Goal: Information Seeking & Learning: Learn about a topic

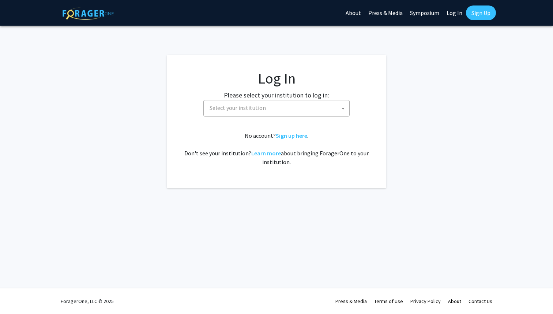
select select
click at [289, 106] on span "Select your institution" at bounding box center [278, 107] width 143 height 15
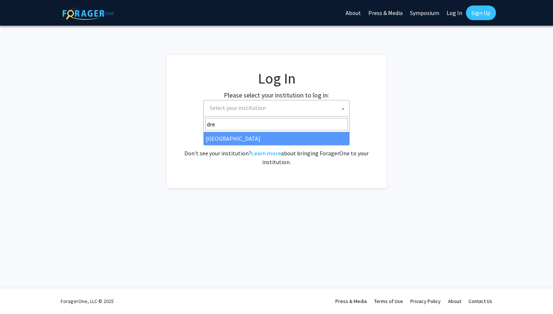
type input "dre"
select select "6"
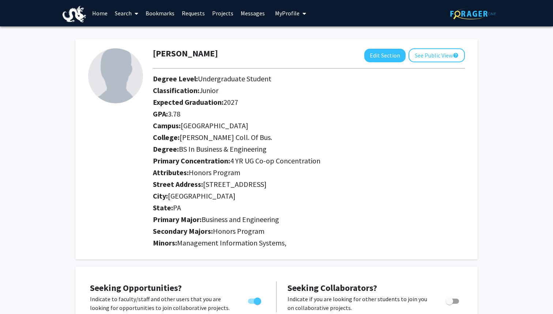
click at [129, 13] on link "Search" at bounding box center [126, 13] width 31 height 26
click at [142, 36] on span "Faculty/Staff" at bounding box center [138, 33] width 54 height 15
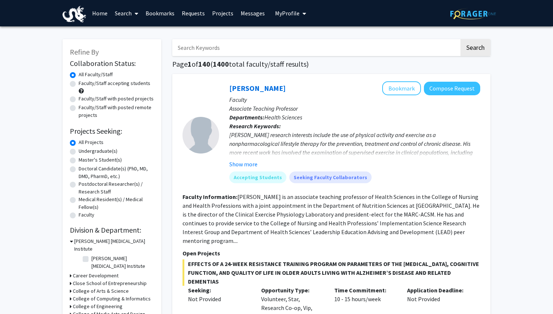
click at [76, 152] on div "Undergraduate(s)" at bounding box center [112, 151] width 84 height 9
click at [79, 152] on label "Undergraduate(s)" at bounding box center [98, 151] width 39 height 8
click at [79, 152] on input "Undergraduate(s)" at bounding box center [81, 149] width 5 height 5
radio input "true"
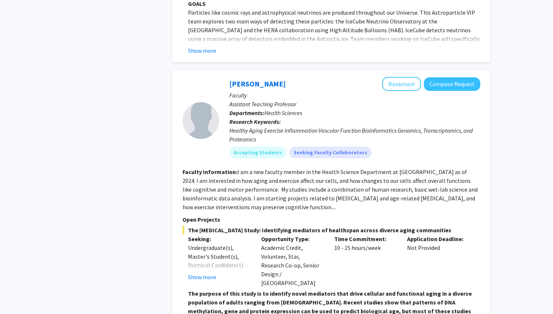
scroll to position [2735, 0]
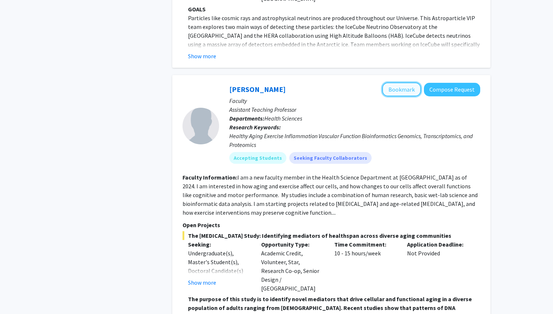
click at [396, 82] on button "Bookmark" at bounding box center [401, 89] width 39 height 14
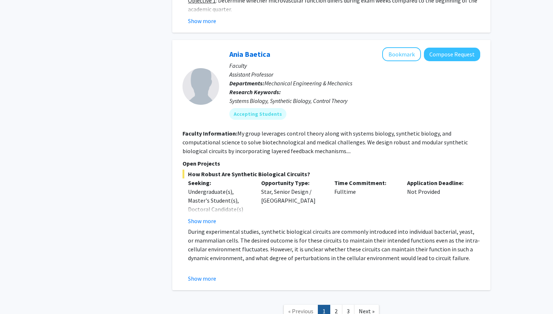
scroll to position [3205, 0]
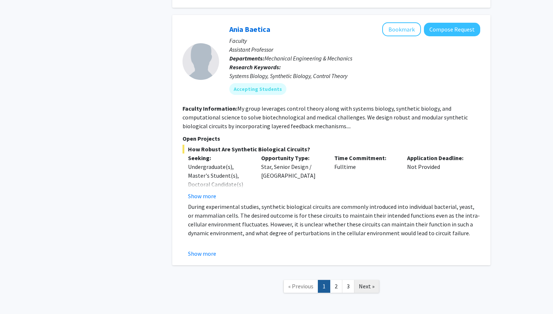
click at [370, 282] on span "Next »" at bounding box center [367, 285] width 16 height 7
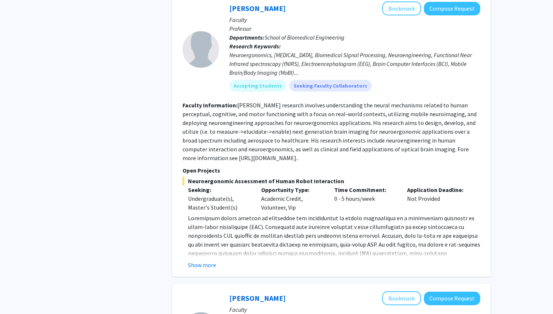
scroll to position [692, 0]
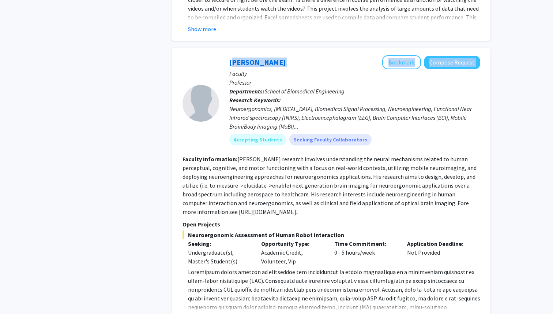
drag, startPoint x: 227, startPoint y: 61, endPoint x: 278, endPoint y: 61, distance: 51.2
click at [278, 61] on div "Hasan Ayaz Bookmark Compose Request Faculty Professor Departments: School of Bi…" at bounding box center [349, 103] width 261 height 96
copy div "Hasan Ayaz Bookmark Compose Request"
click at [266, 61] on link "Hasan Ayaz" at bounding box center [257, 61] width 56 height 9
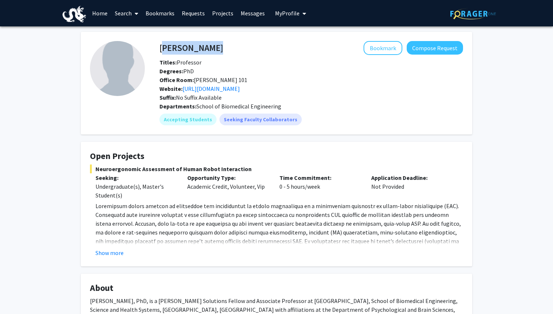
drag, startPoint x: 157, startPoint y: 46, endPoint x: 160, endPoint y: 49, distance: 3.9
click at [160, 49] on div "Hasan Ayaz Bookmark Compose Request" at bounding box center [311, 48] width 315 height 14
copy h4 "Hasan Ayaz"
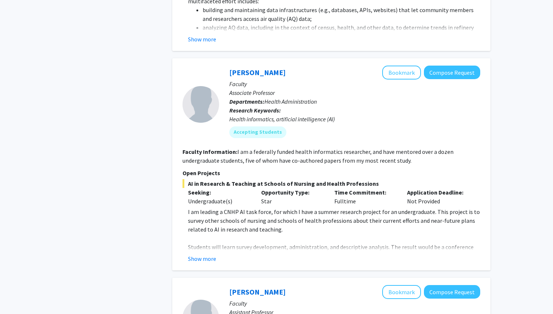
scroll to position [1482, 0]
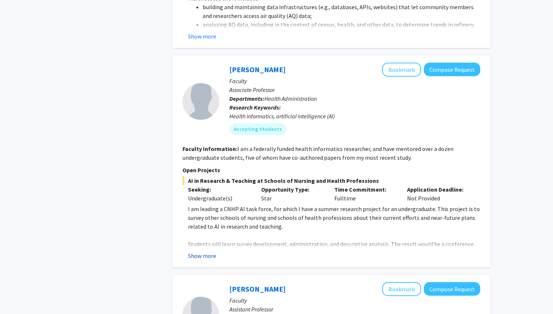
click at [209, 251] on button "Show more" at bounding box center [202, 255] width 28 height 9
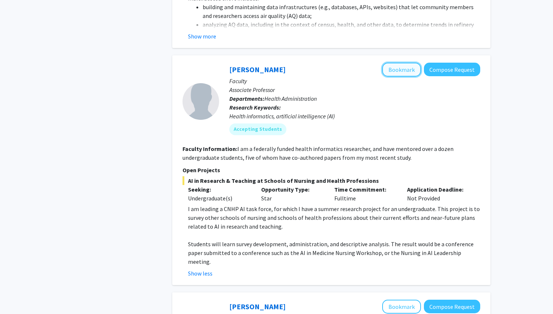
click at [405, 63] on button "Bookmark" at bounding box center [401, 70] width 39 height 14
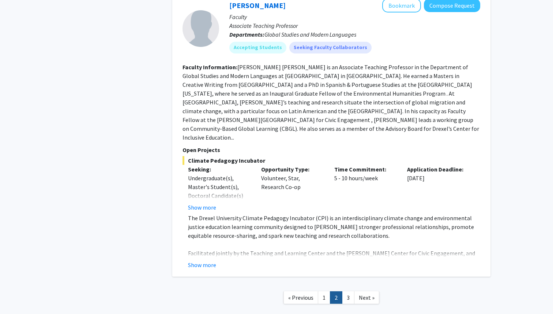
scroll to position [2262, 0]
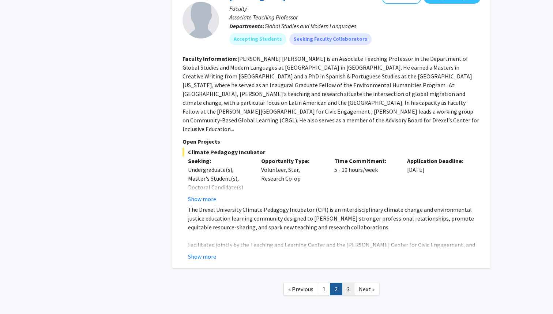
click at [349, 282] on link "3" at bounding box center [348, 288] width 12 height 13
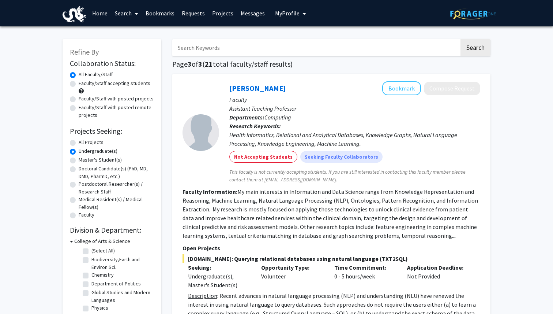
click at [100, 16] on link "Home" at bounding box center [100, 13] width 23 height 26
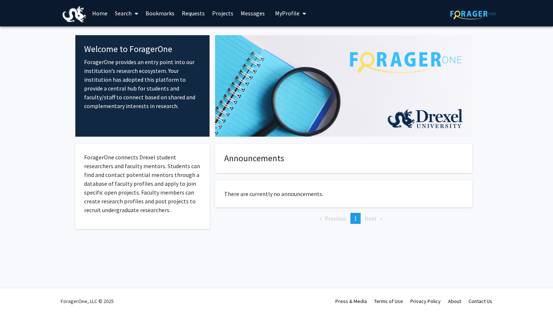
click at [127, 14] on link "Search" at bounding box center [126, 13] width 31 height 26
click at [144, 50] on span "Students" at bounding box center [133, 48] width 45 height 15
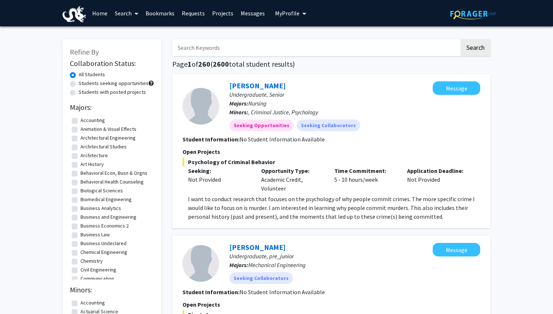
click at [283, 15] on span "My Profile" at bounding box center [287, 13] width 25 height 7
click at [306, 40] on span "View Profile" at bounding box center [321, 42] width 44 height 8
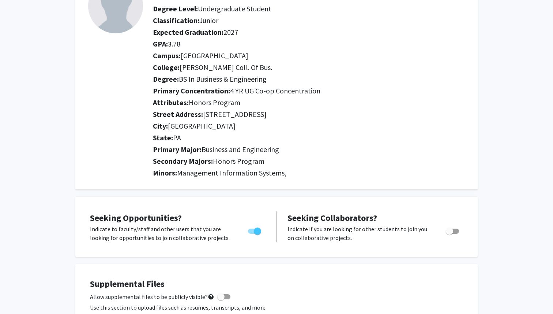
scroll to position [184, 0]
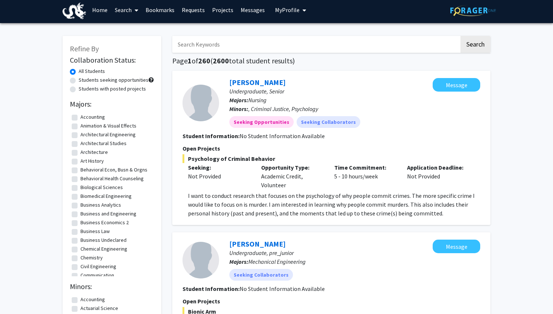
scroll to position [1, 0]
click at [81, 193] on label "Biomedical Engineering" at bounding box center [106, 195] width 51 height 8
click at [81, 193] on input "Biomedical Engineering" at bounding box center [83, 193] width 5 height 5
checkbox input "true"
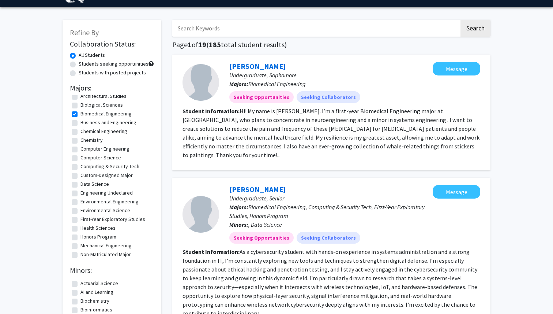
scroll to position [7, 0]
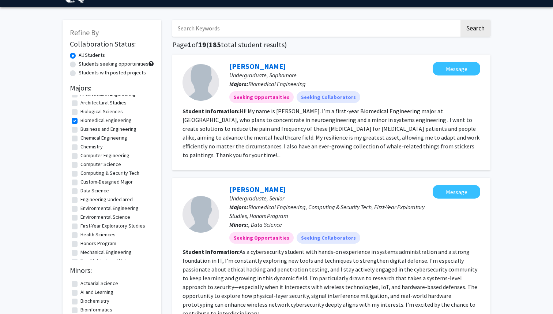
click at [81, 130] on label "Business and Engineering" at bounding box center [109, 129] width 56 height 8
click at [81, 130] on input "Business and Engineering" at bounding box center [83, 127] width 5 height 5
checkbox input "true"
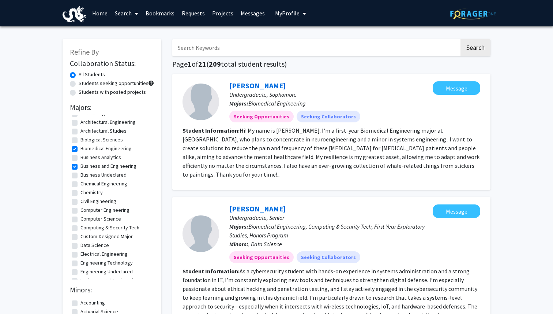
click at [81, 167] on label "Business and Engineering" at bounding box center [109, 166] width 56 height 8
click at [81, 167] on input "Business and Engineering" at bounding box center [83, 164] width 5 height 5
checkbox input "false"
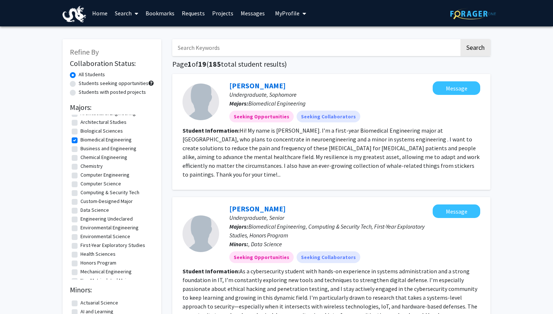
click at [81, 150] on label "Business and Engineering" at bounding box center [109, 149] width 56 height 8
click at [81, 149] on input "Business and Engineering" at bounding box center [83, 147] width 5 height 5
checkbox input "true"
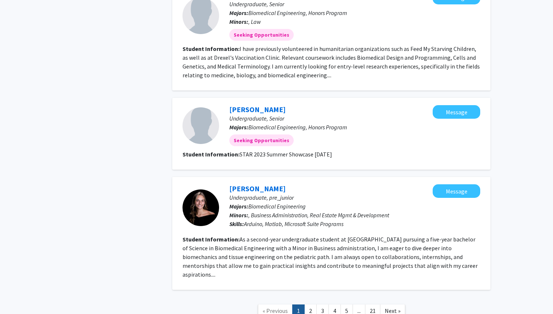
scroll to position [999, 0]
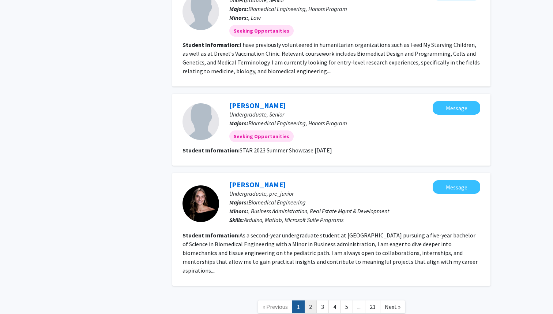
click at [310, 300] on link "2" at bounding box center [310, 306] width 12 height 13
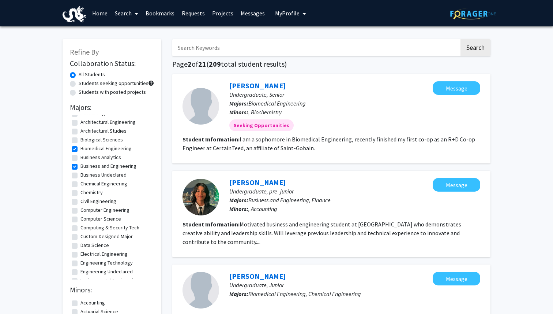
click at [293, 10] on span "My Profile" at bounding box center [287, 13] width 25 height 7
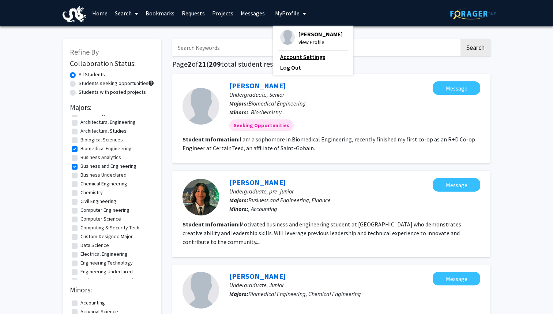
click at [299, 58] on link "Account Settings" at bounding box center [313, 56] width 66 height 9
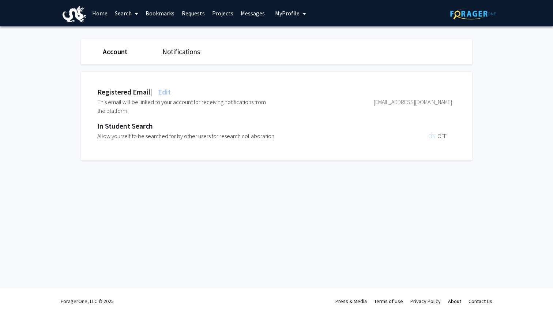
click at [287, 22] on button "My Profile" at bounding box center [290, 13] width 35 height 26
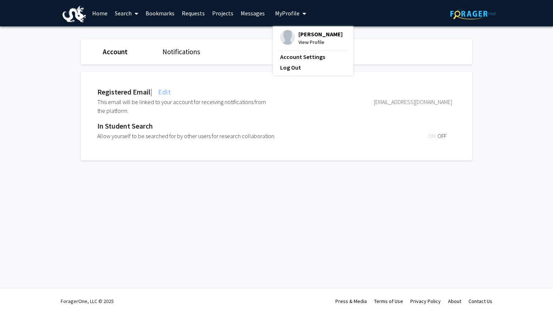
click at [310, 39] on span "View Profile" at bounding box center [321, 42] width 44 height 8
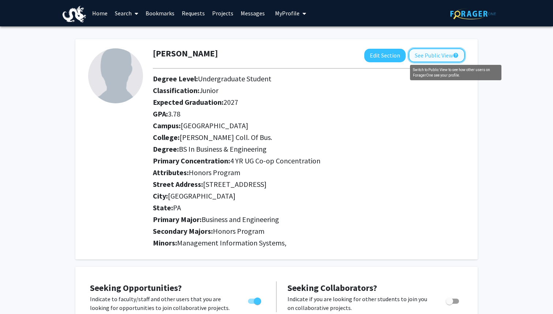
click at [457, 56] on mat-icon "help" at bounding box center [456, 55] width 6 height 9
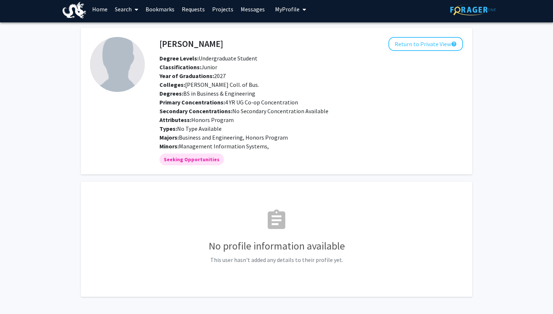
scroll to position [3, 0]
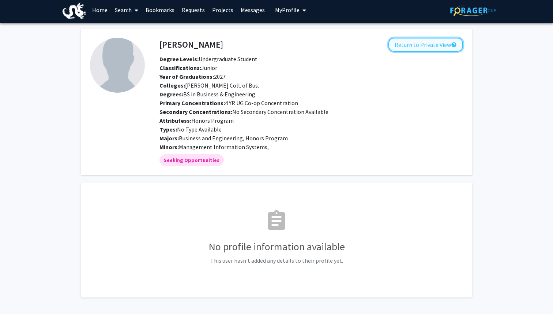
click at [450, 45] on button "Return to Private View help" at bounding box center [426, 45] width 75 height 14
